Goal: Task Accomplishment & Management: Manage account settings

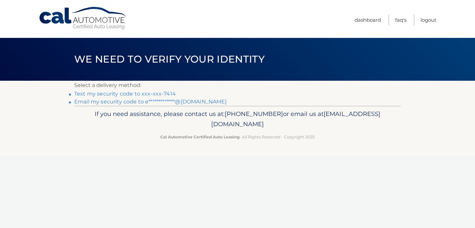
click at [168, 93] on link "Text my security code to xxx-xxx-7414" at bounding box center [125, 94] width 102 height 6
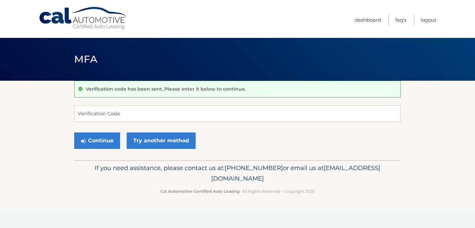
click at [147, 122] on form "Verification Code Continue Try another method" at bounding box center [237, 129] width 326 height 47
click at [148, 111] on input "Verification Code" at bounding box center [237, 114] width 326 height 16
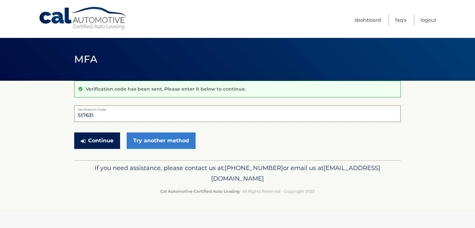
type input "517631"
click at [112, 146] on button "Continue" at bounding box center [97, 141] width 46 height 16
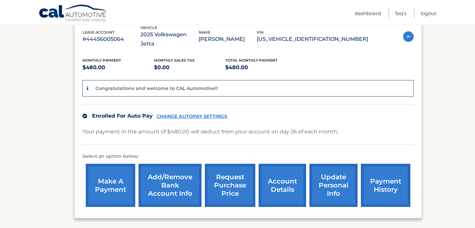
scroll to position [122, 0]
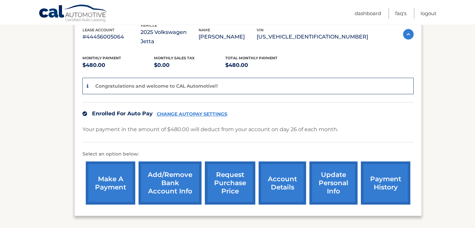
click at [286, 173] on link "account details" at bounding box center [282, 183] width 47 height 43
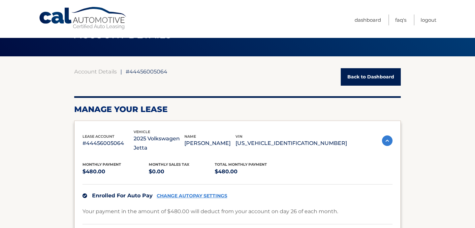
scroll to position [26, 0]
